Goal: Check status: Check status

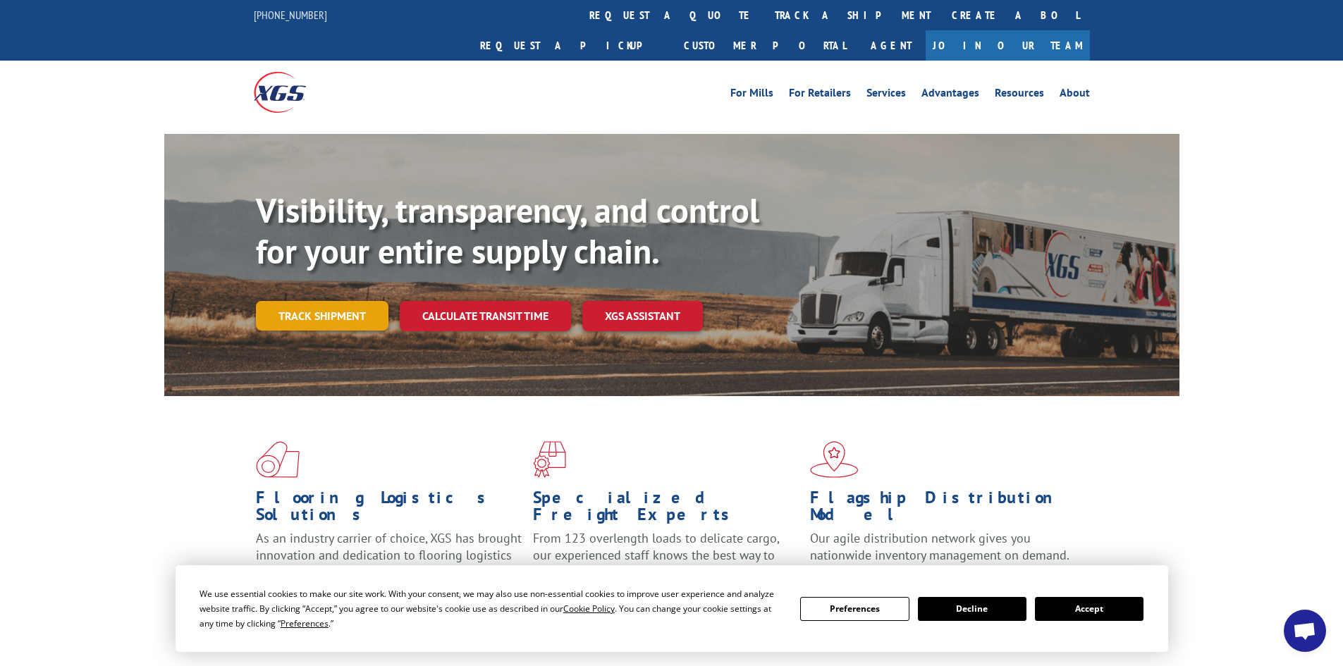
click at [327, 301] on link "Track shipment" at bounding box center [322, 316] width 133 height 30
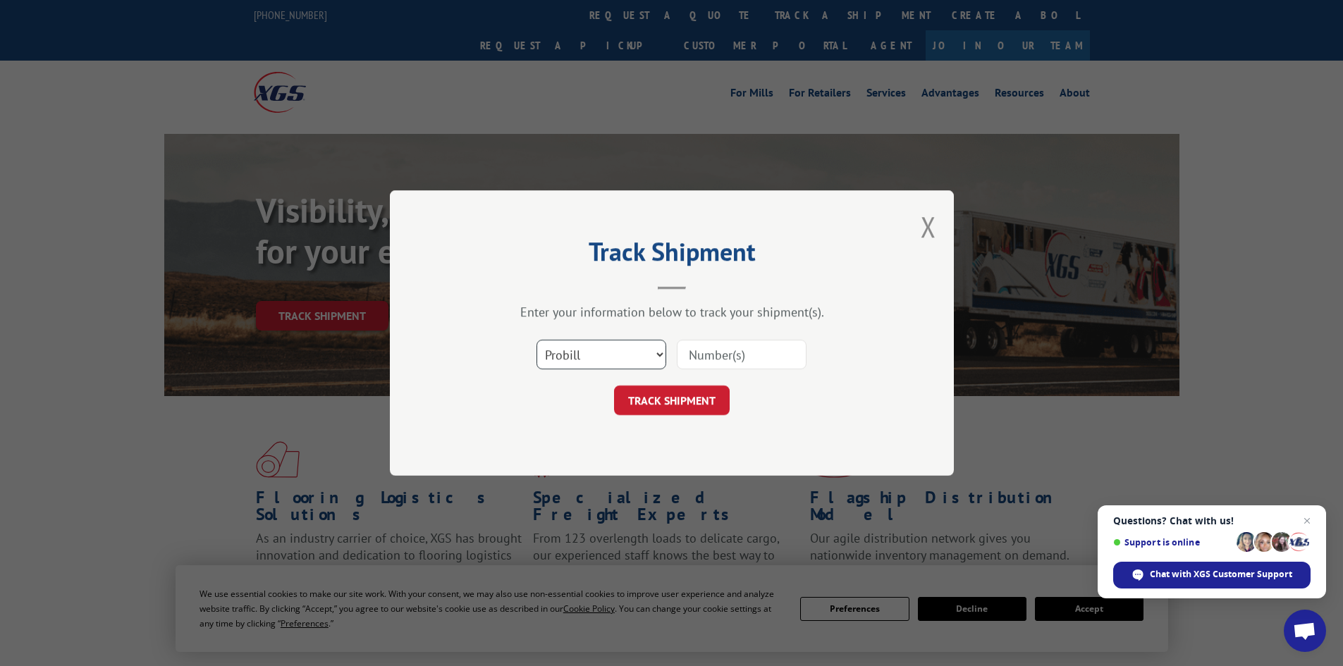
click at [661, 355] on select "Select category... Probill BOL PO" at bounding box center [602, 355] width 130 height 30
select select "bol"
click at [537, 340] on select "Select category... Probill BOL PO" at bounding box center [602, 355] width 130 height 30
drag, startPoint x: 733, startPoint y: 355, endPoint x: 733, endPoint y: 337, distance: 18.3
click at [735, 347] on input at bounding box center [742, 355] width 130 height 30
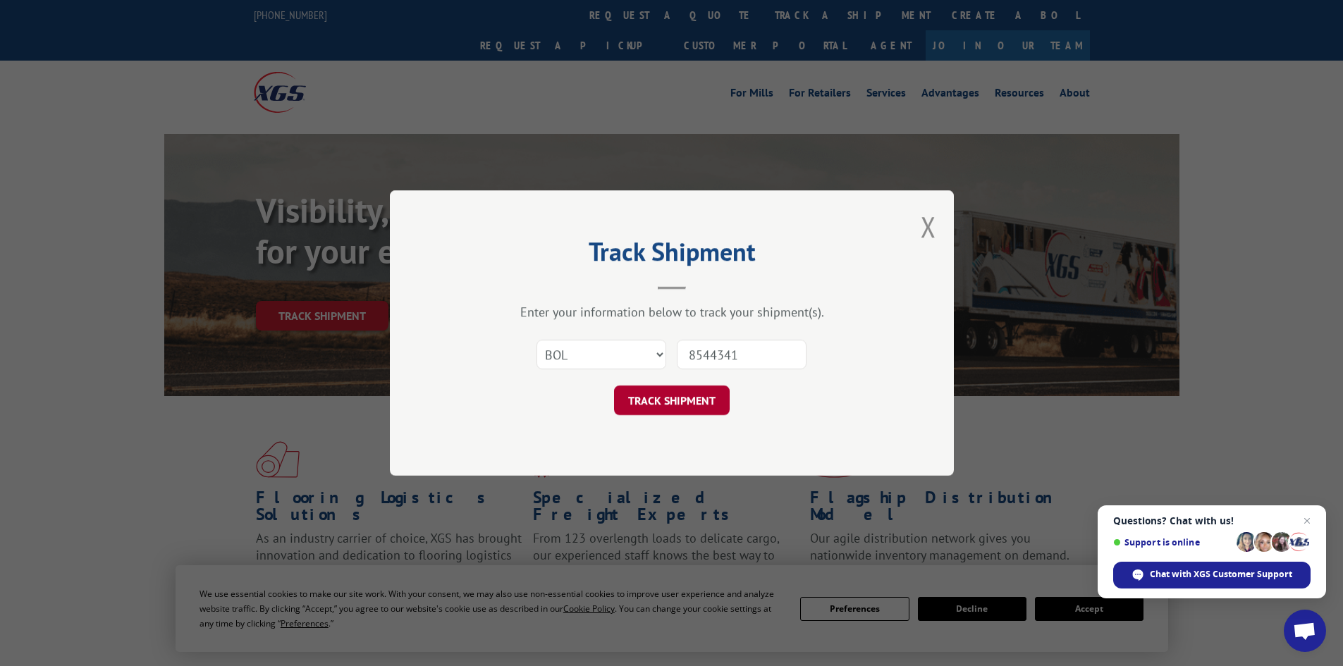
type input "8544341"
click at [664, 396] on button "TRACK SHIPMENT" at bounding box center [672, 401] width 116 height 30
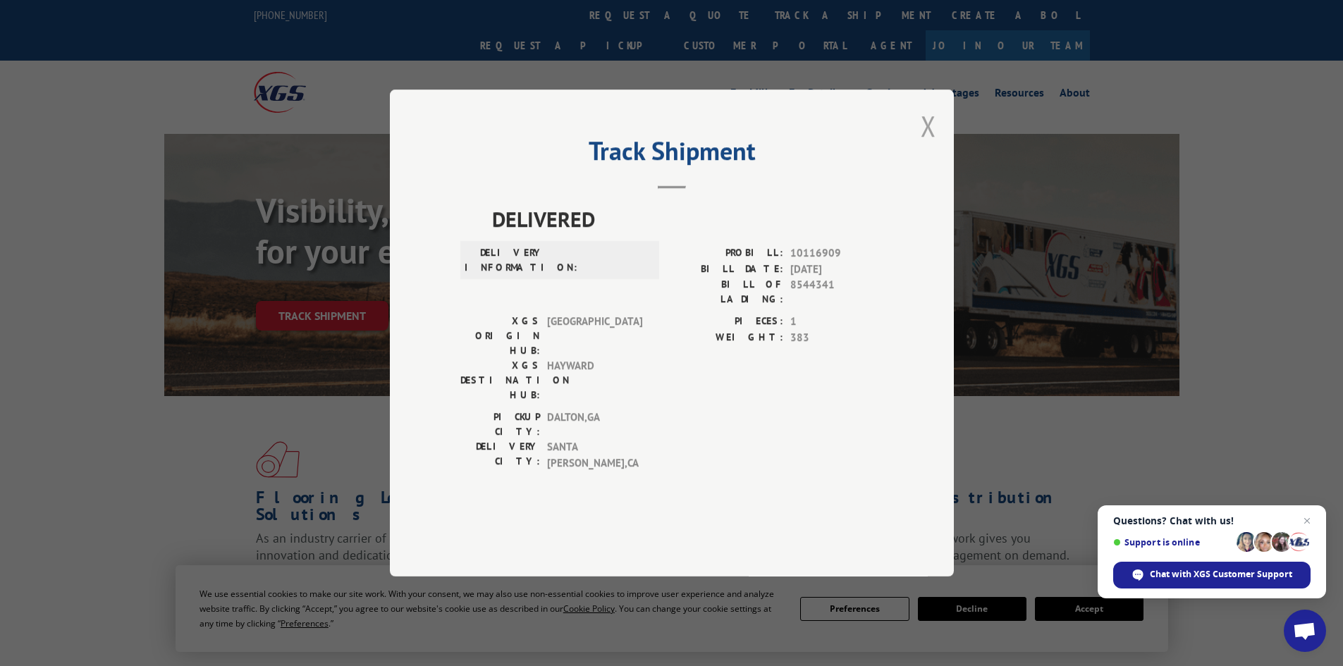
click at [929, 145] on button "Close modal" at bounding box center [929, 125] width 16 height 37
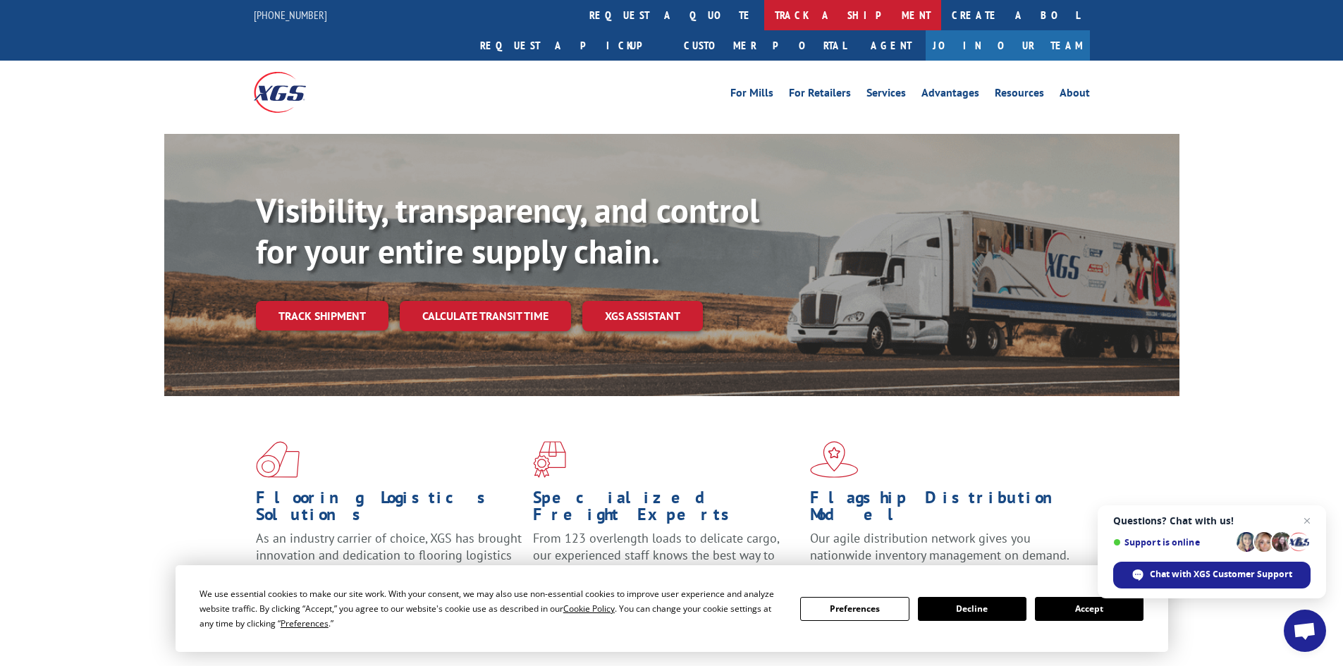
click at [764, 13] on link "track a shipment" at bounding box center [852, 15] width 177 height 30
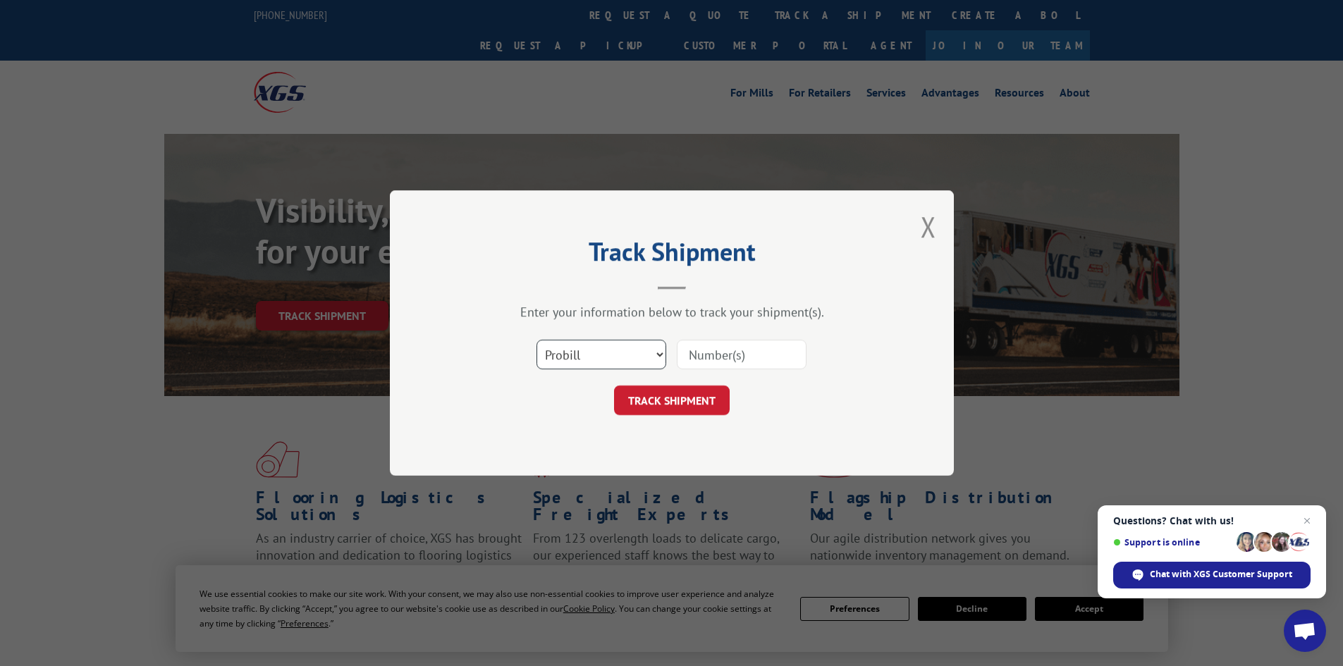
drag, startPoint x: 661, startPoint y: 353, endPoint x: 647, endPoint y: 367, distance: 19.9
click at [661, 353] on select "Select category... Probill BOL PO" at bounding box center [602, 355] width 130 height 30
select select "po"
click at [537, 340] on select "Select category... Probill BOL PO" at bounding box center [602, 355] width 130 height 30
click at [716, 358] on input at bounding box center [742, 355] width 130 height 30
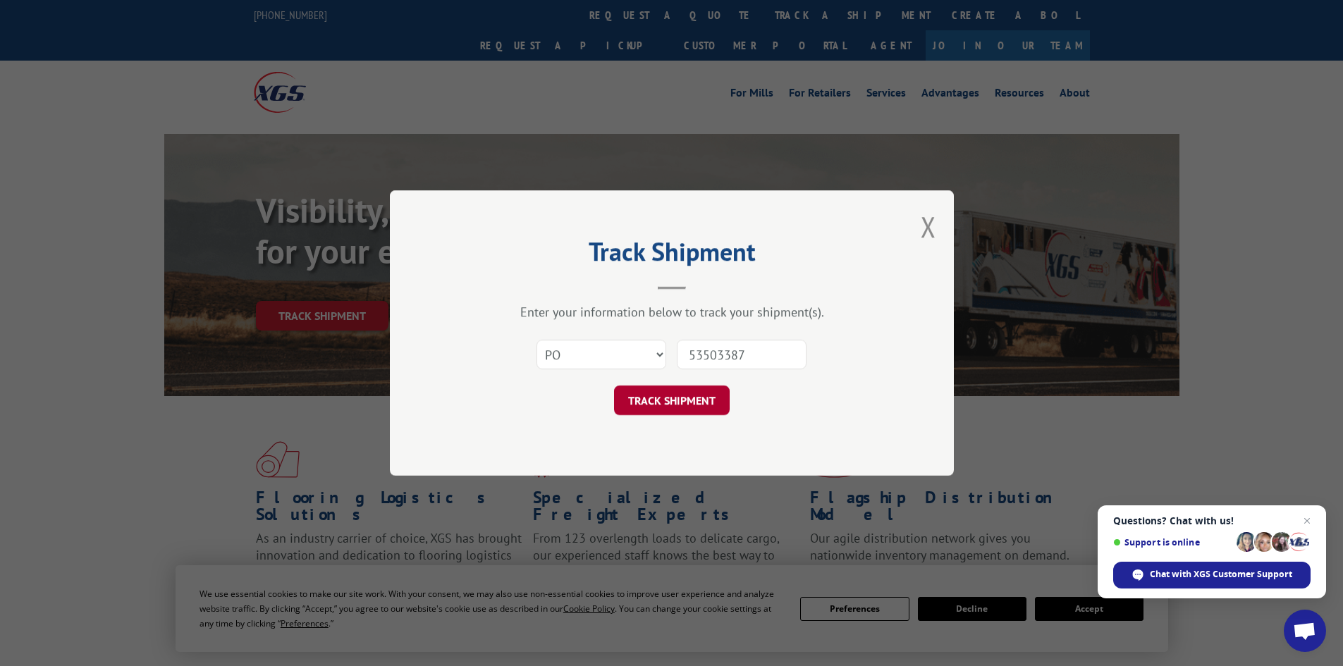
type input "53503387"
click at [661, 392] on button "TRACK SHIPMENT" at bounding box center [672, 401] width 116 height 30
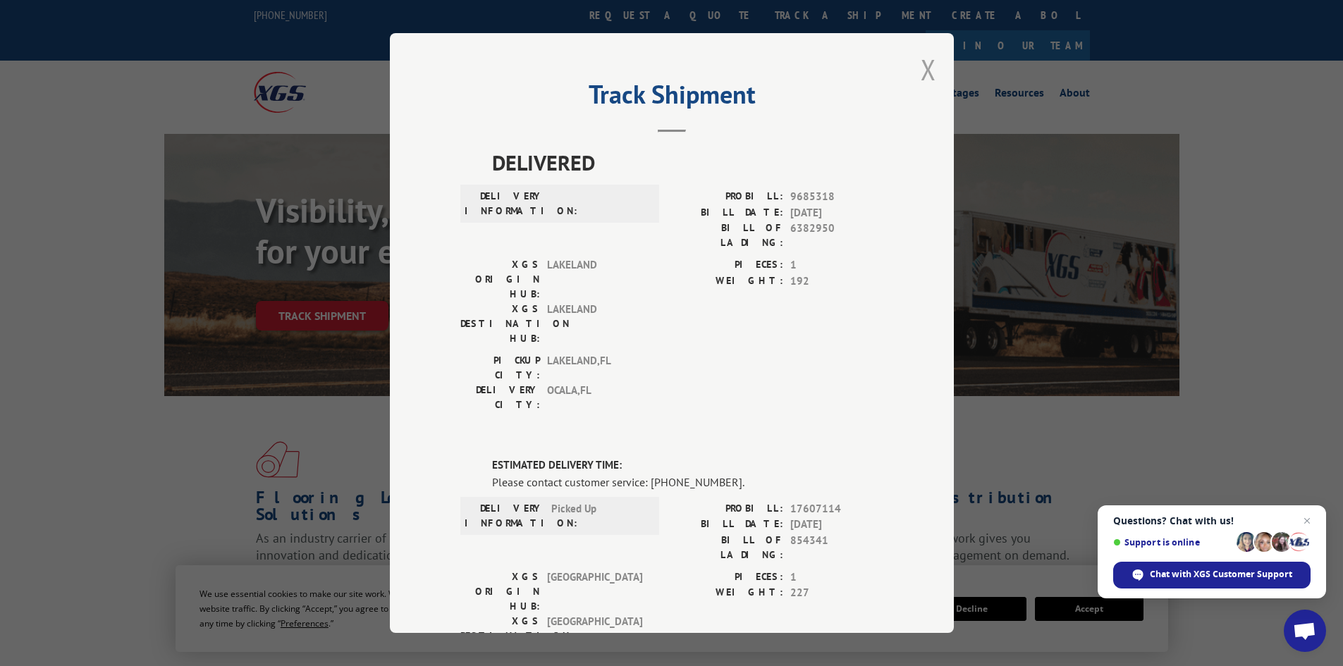
click at [922, 67] on button "Close modal" at bounding box center [929, 69] width 16 height 37
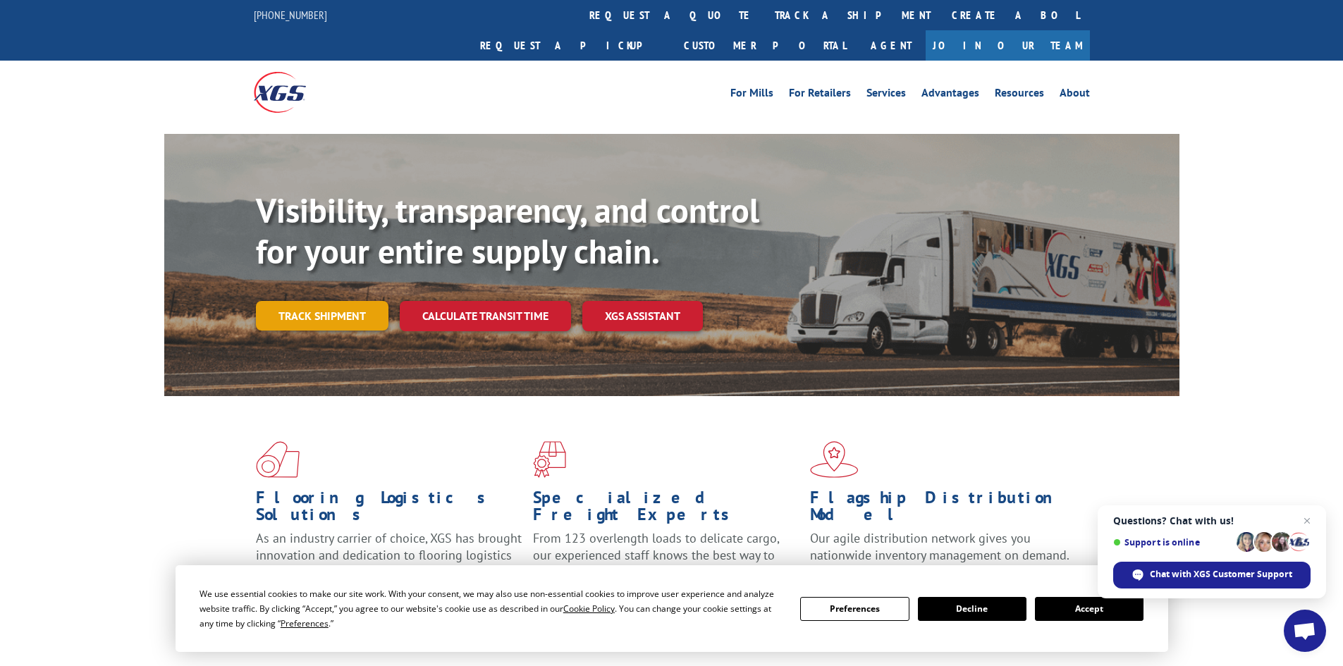
click at [335, 301] on link "Track shipment" at bounding box center [322, 316] width 133 height 30
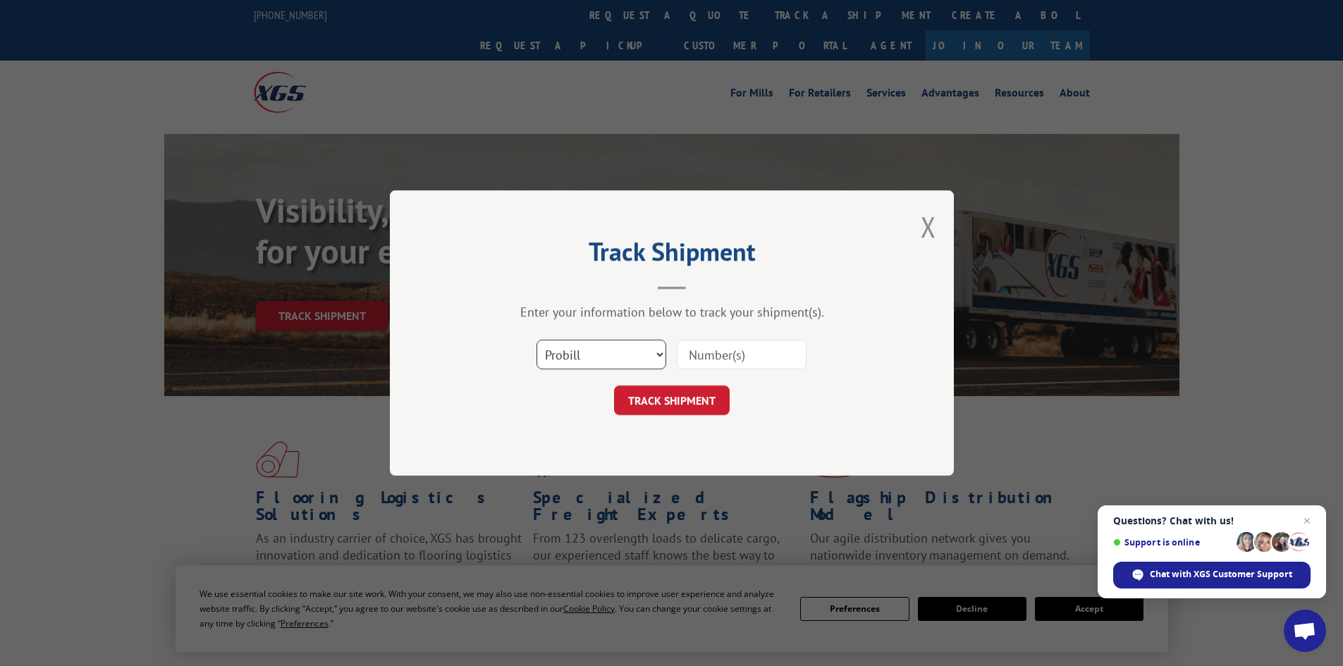
click at [652, 349] on select "Select category... Probill BOL PO" at bounding box center [602, 355] width 130 height 30
select select "po"
click at [537, 340] on select "Select category... Probill BOL PO" at bounding box center [602, 355] width 130 height 30
click at [761, 360] on input at bounding box center [742, 355] width 130 height 30
type input "53503387"
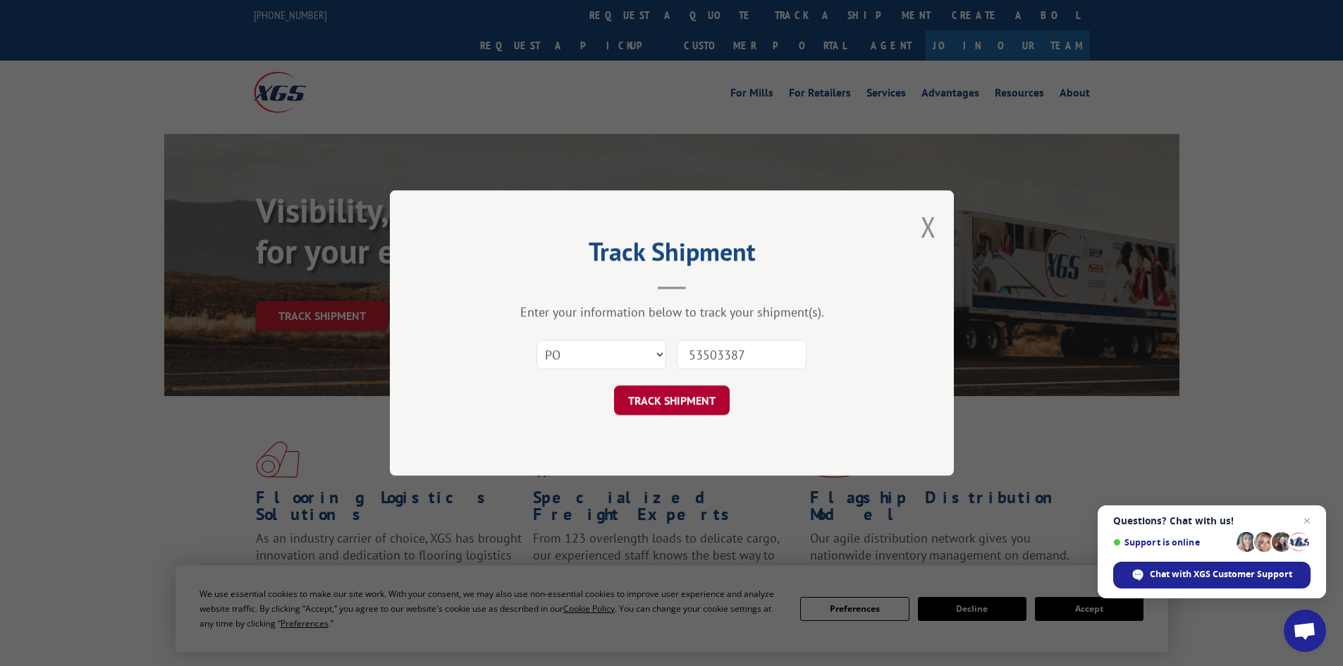
click at [676, 397] on button "TRACK SHIPMENT" at bounding box center [672, 401] width 116 height 30
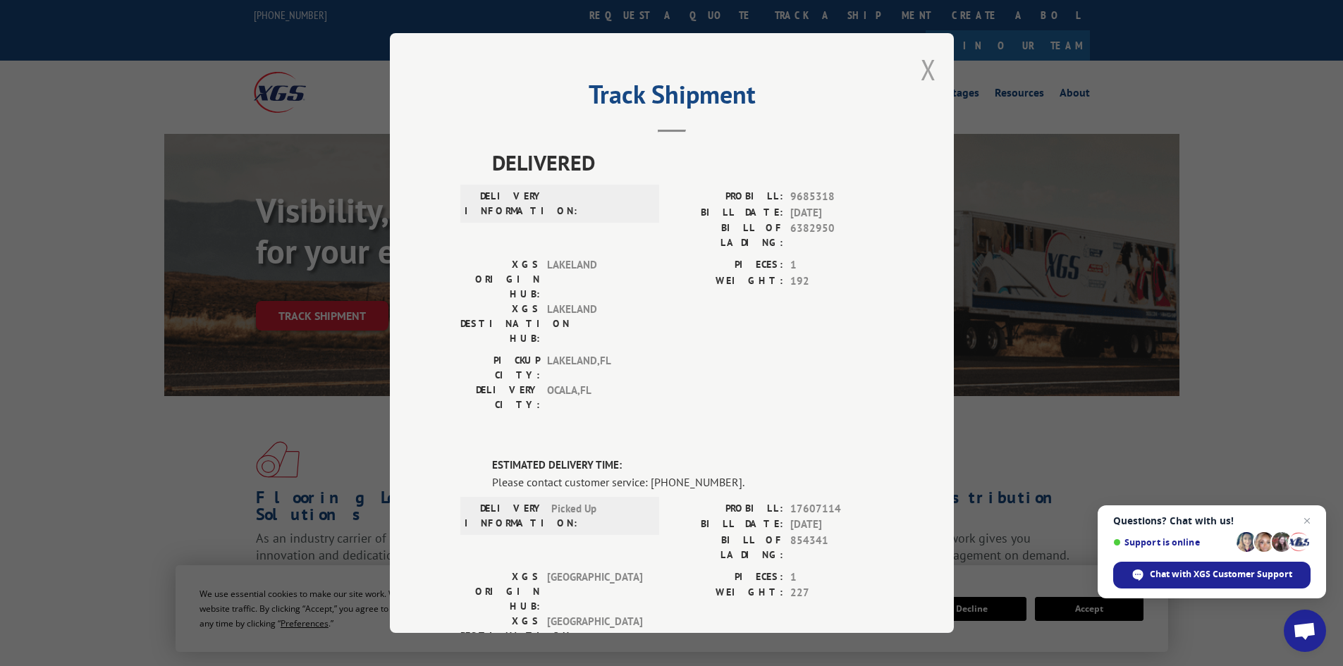
click at [922, 68] on button "Close modal" at bounding box center [929, 69] width 16 height 37
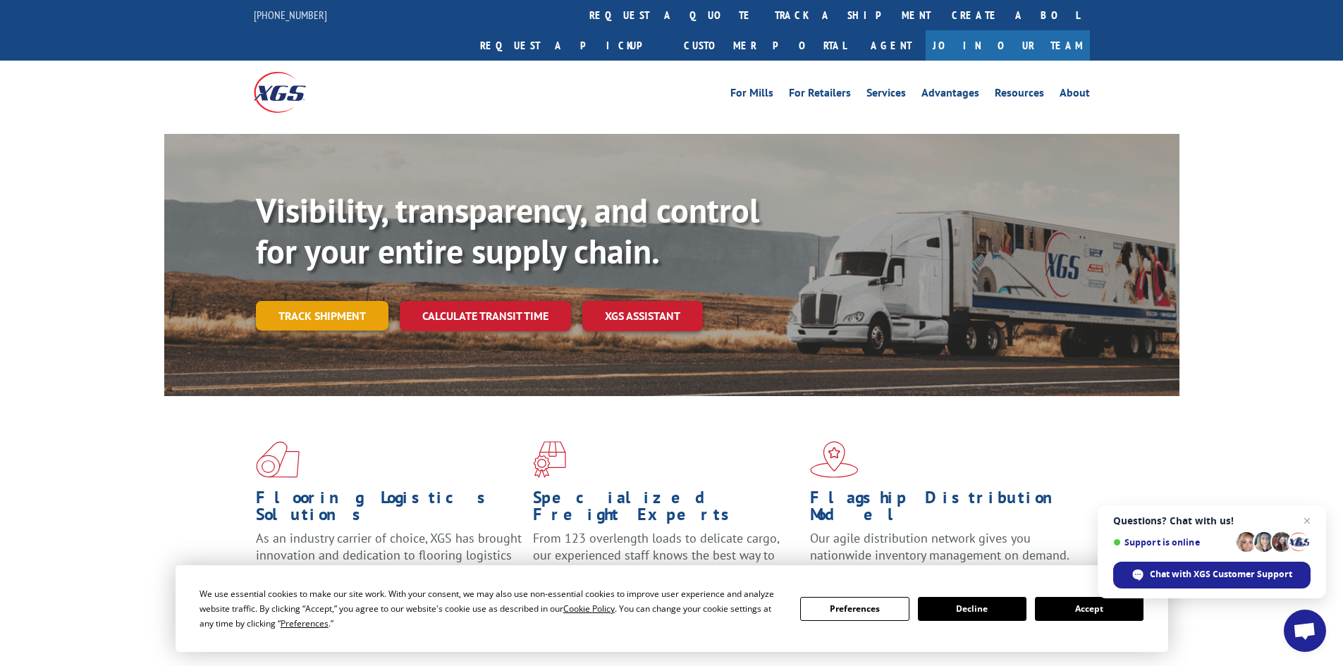
click at [316, 301] on link "Track shipment" at bounding box center [322, 316] width 133 height 30
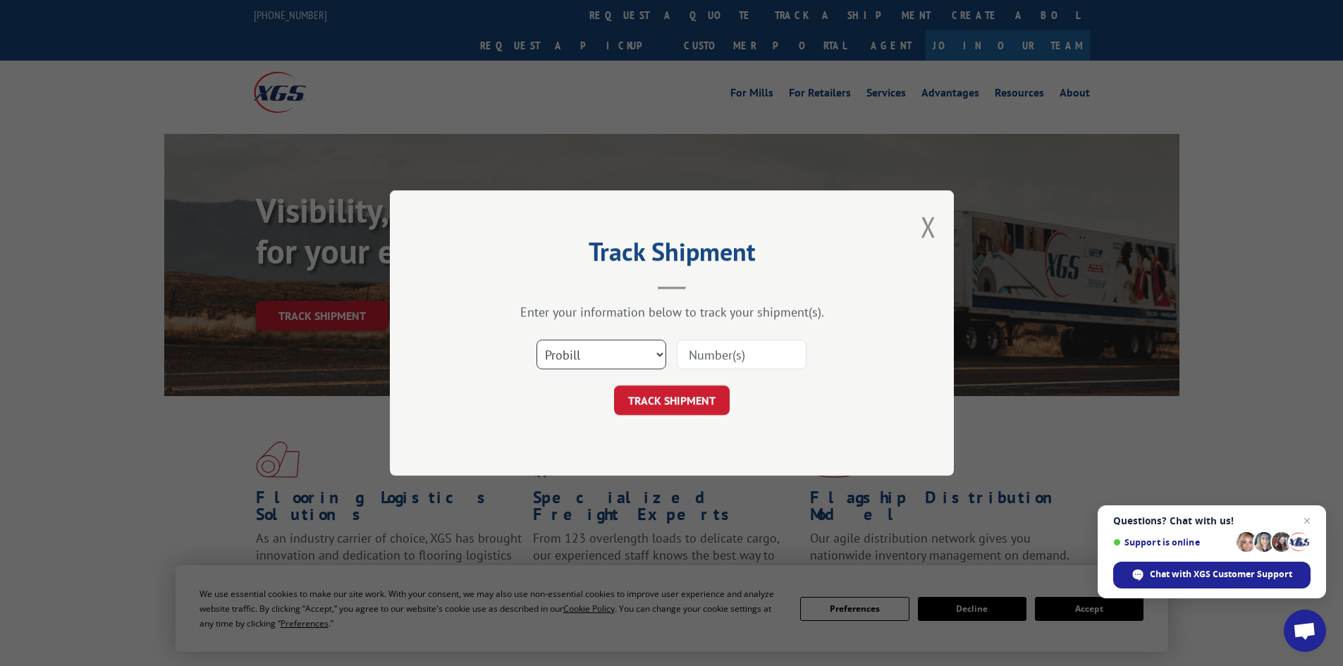
click at [651, 354] on select "Select category... Probill BOL PO" at bounding box center [602, 355] width 130 height 30
select select "bol"
click at [537, 340] on select "Select category... Probill BOL PO" at bounding box center [602, 355] width 130 height 30
click at [743, 356] on input at bounding box center [742, 355] width 130 height 30
type input "854341"
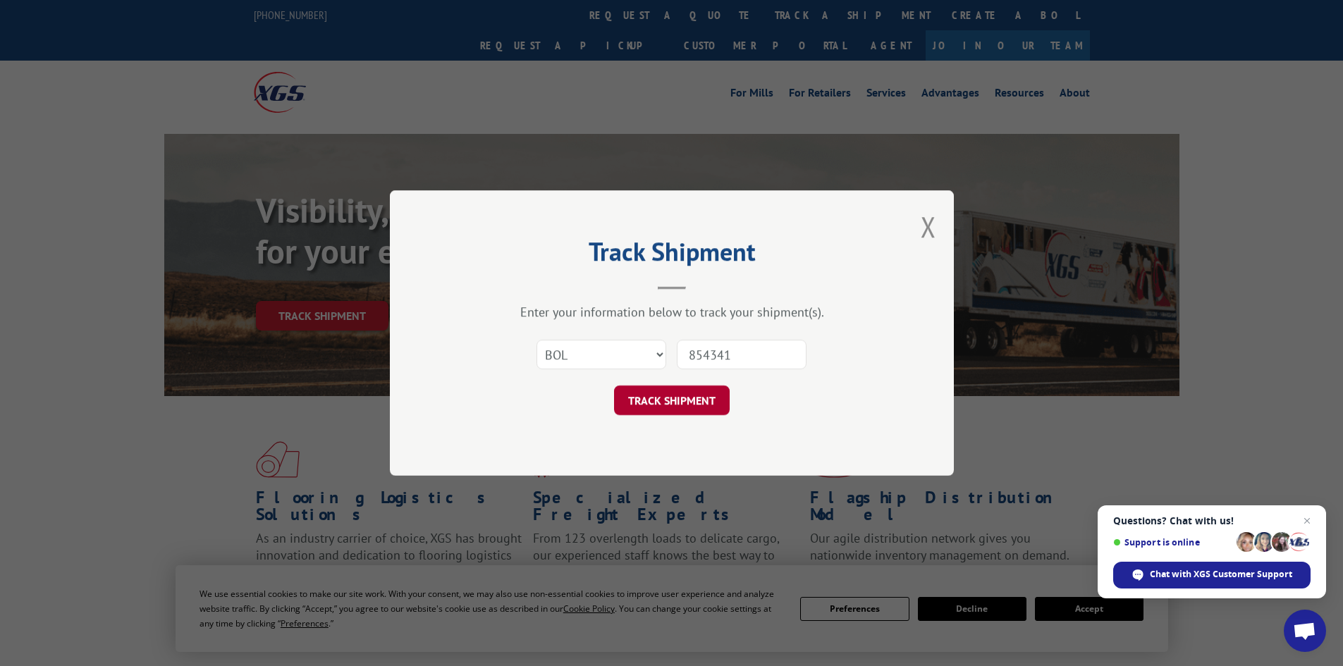
click at [664, 399] on button "TRACK SHIPMENT" at bounding box center [672, 401] width 116 height 30
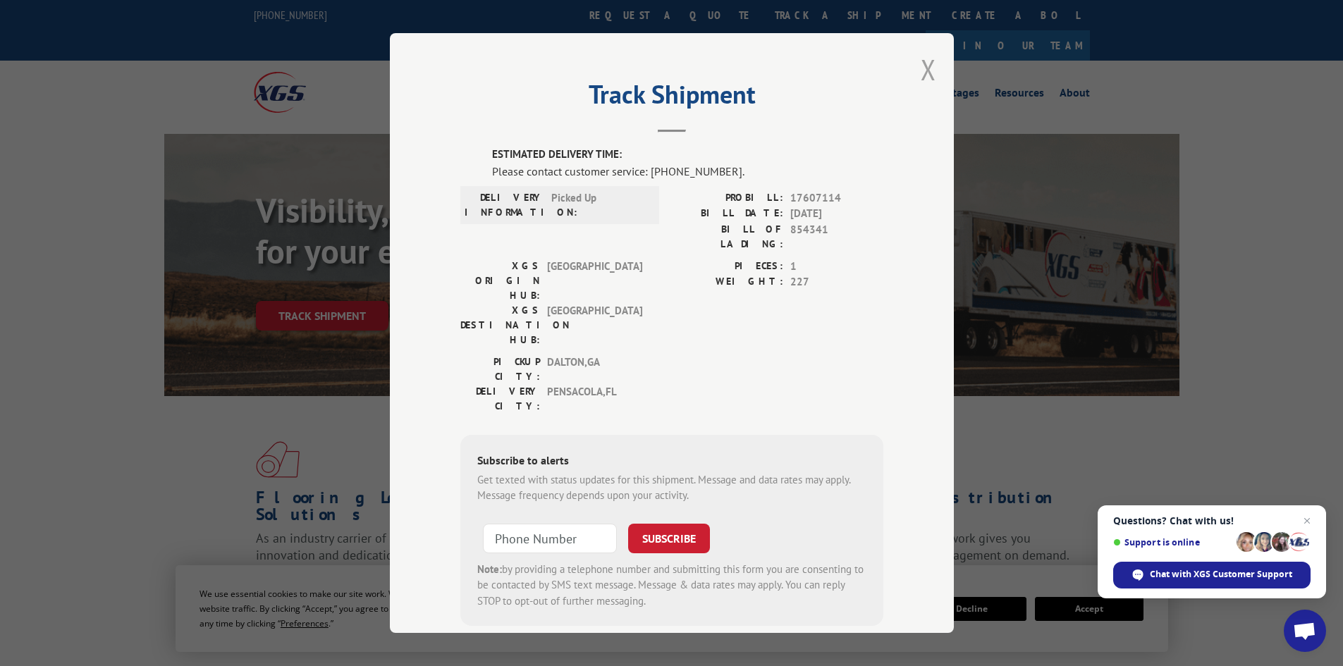
click at [922, 73] on button "Close modal" at bounding box center [929, 69] width 16 height 37
